Goal: Use online tool/utility: Utilize a website feature to perform a specific function

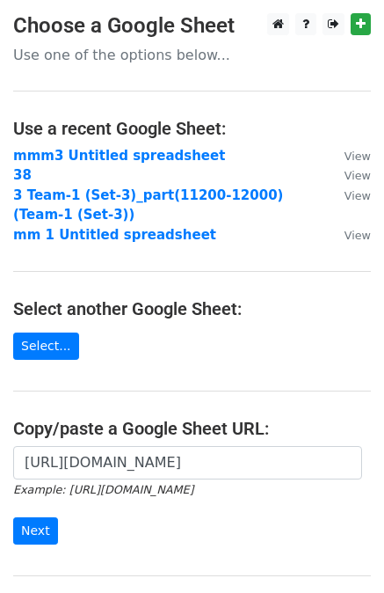
scroll to position [0, 404]
type input "https://docs.google.com/spreadsheets/d/1aNqd7MBOVU2UrmuFU0OMuwzW4xds7rNDLqyr2uI…"
click at [39, 524] on input "Next" at bounding box center [35, 530] width 45 height 27
